Goal: Transaction & Acquisition: Purchase product/service

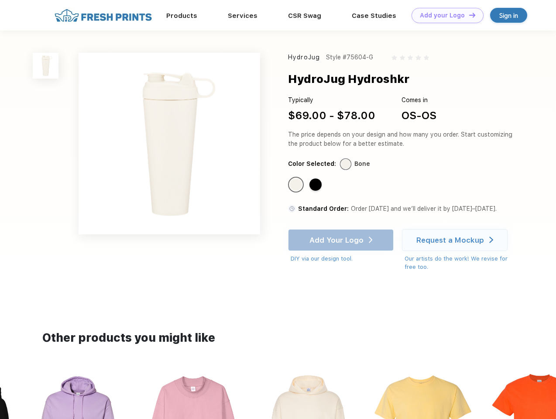
click at [444, 15] on link "Add your Logo Design Tool" at bounding box center [447, 15] width 72 height 15
click at [0, 0] on div "Design Tool" at bounding box center [0, 0] width 0 height 0
click at [468, 15] on link "Add your Logo Design Tool" at bounding box center [447, 15] width 72 height 15
click at [46, 65] on img at bounding box center [46, 66] width 26 height 26
click at [297, 185] on div "Standard Color" at bounding box center [296, 184] width 12 height 12
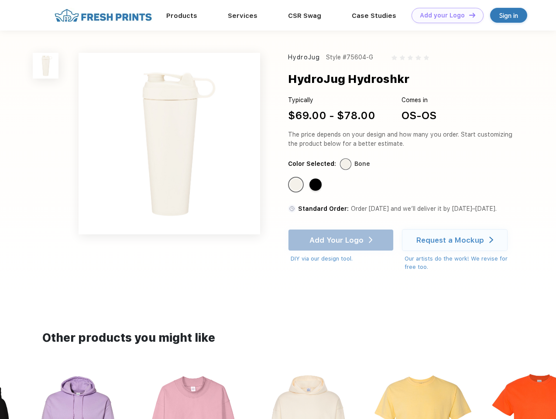
click at [316, 185] on div "Standard Color" at bounding box center [315, 184] width 12 height 12
click at [341, 240] on div "Add Your Logo DIY via our design tool. Ah shoot! This product isn't up in our d…" at bounding box center [341, 246] width 106 height 34
click at [456, 240] on div "Request a Mockup" at bounding box center [450, 240] width 68 height 9
click at [278, 395] on img at bounding box center [308, 427] width 98 height 111
